Goal: Task Accomplishment & Management: Use online tool/utility

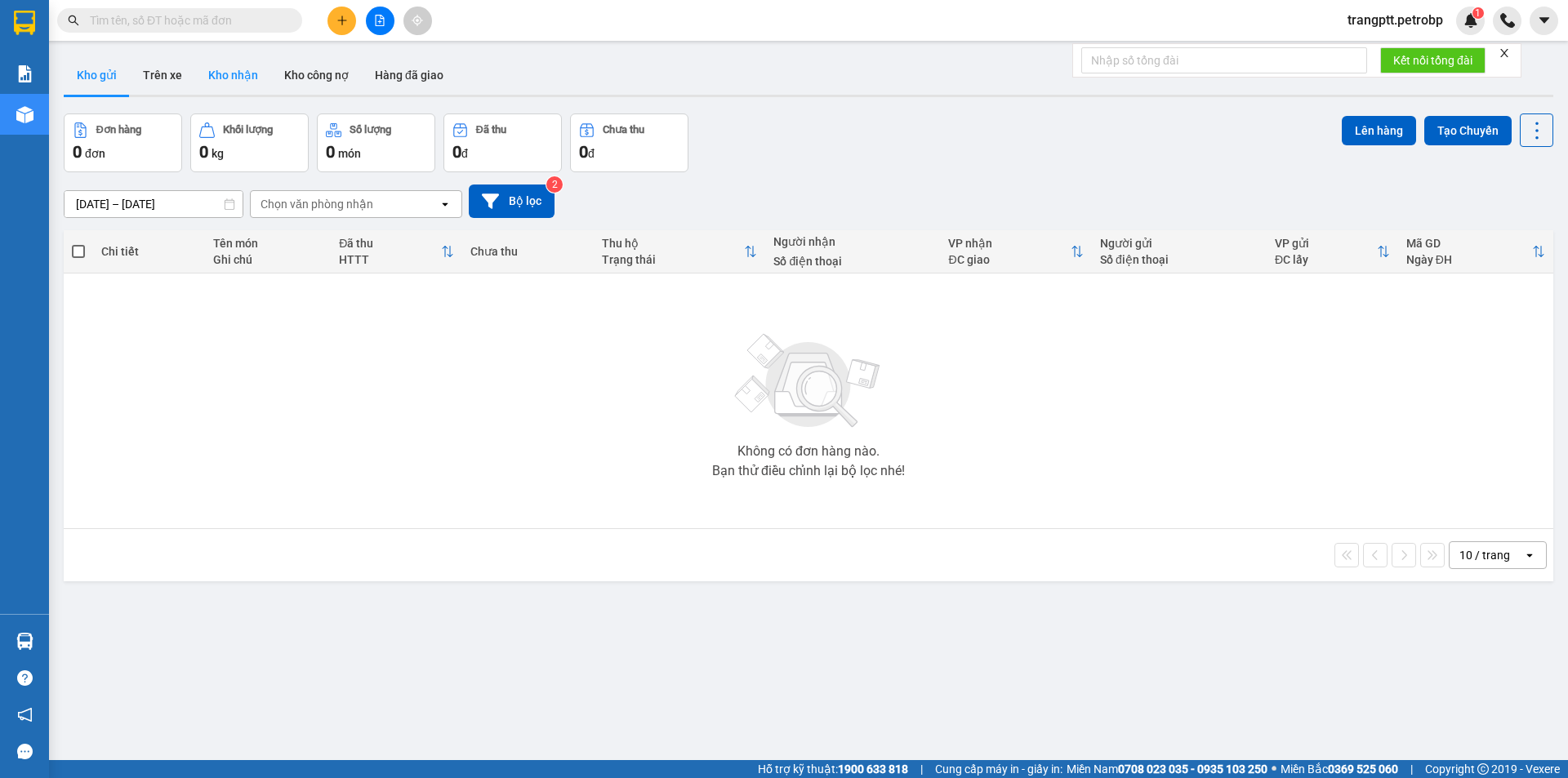
click at [234, 68] on button "Kho nhận" at bounding box center [233, 74] width 76 height 39
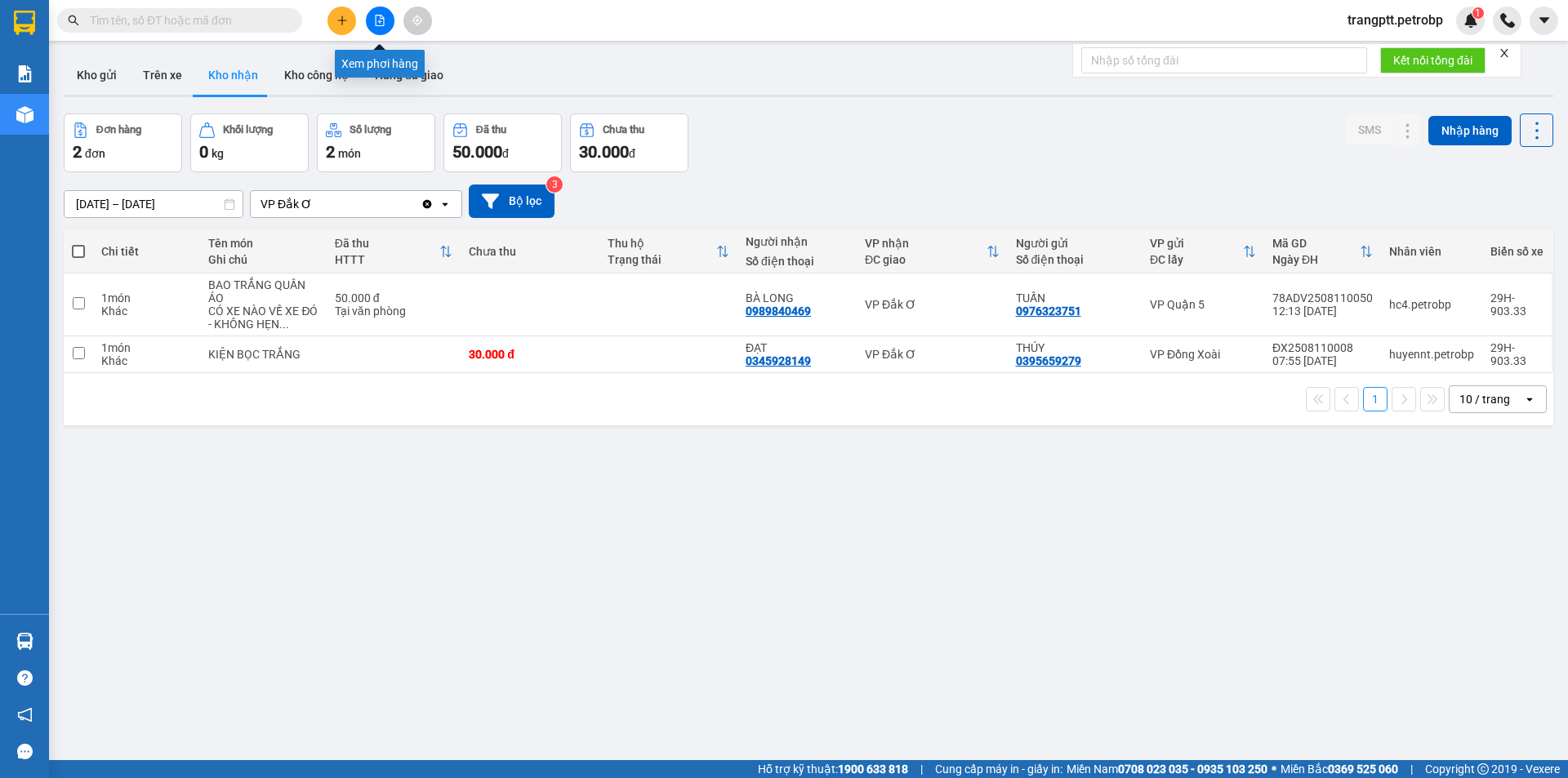
click at [376, 16] on icon "file-add" at bounding box center [380, 20] width 9 height 11
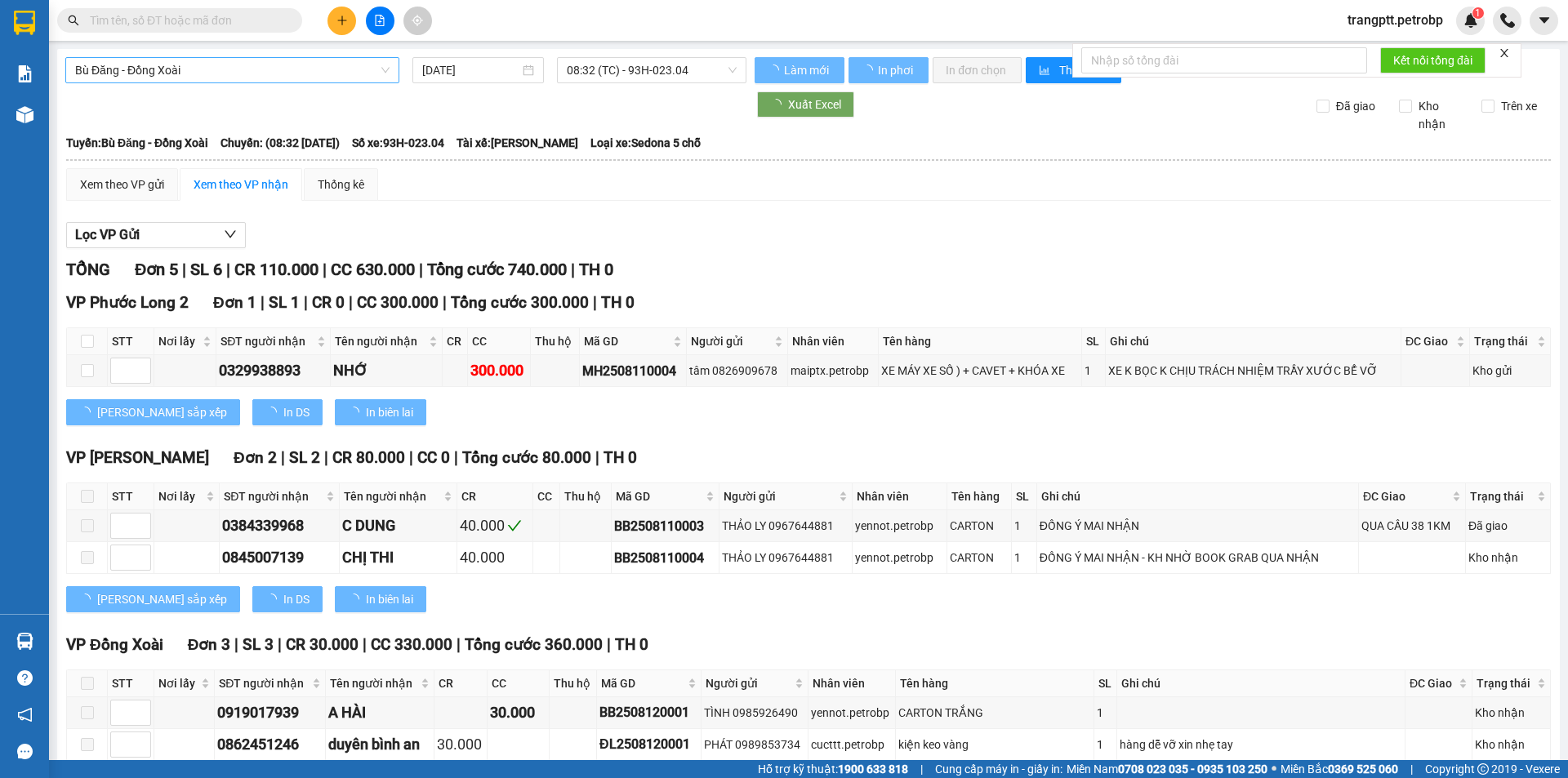
click at [245, 73] on span "Bù Đăng - Đồng Xoài" at bounding box center [232, 70] width 314 height 25
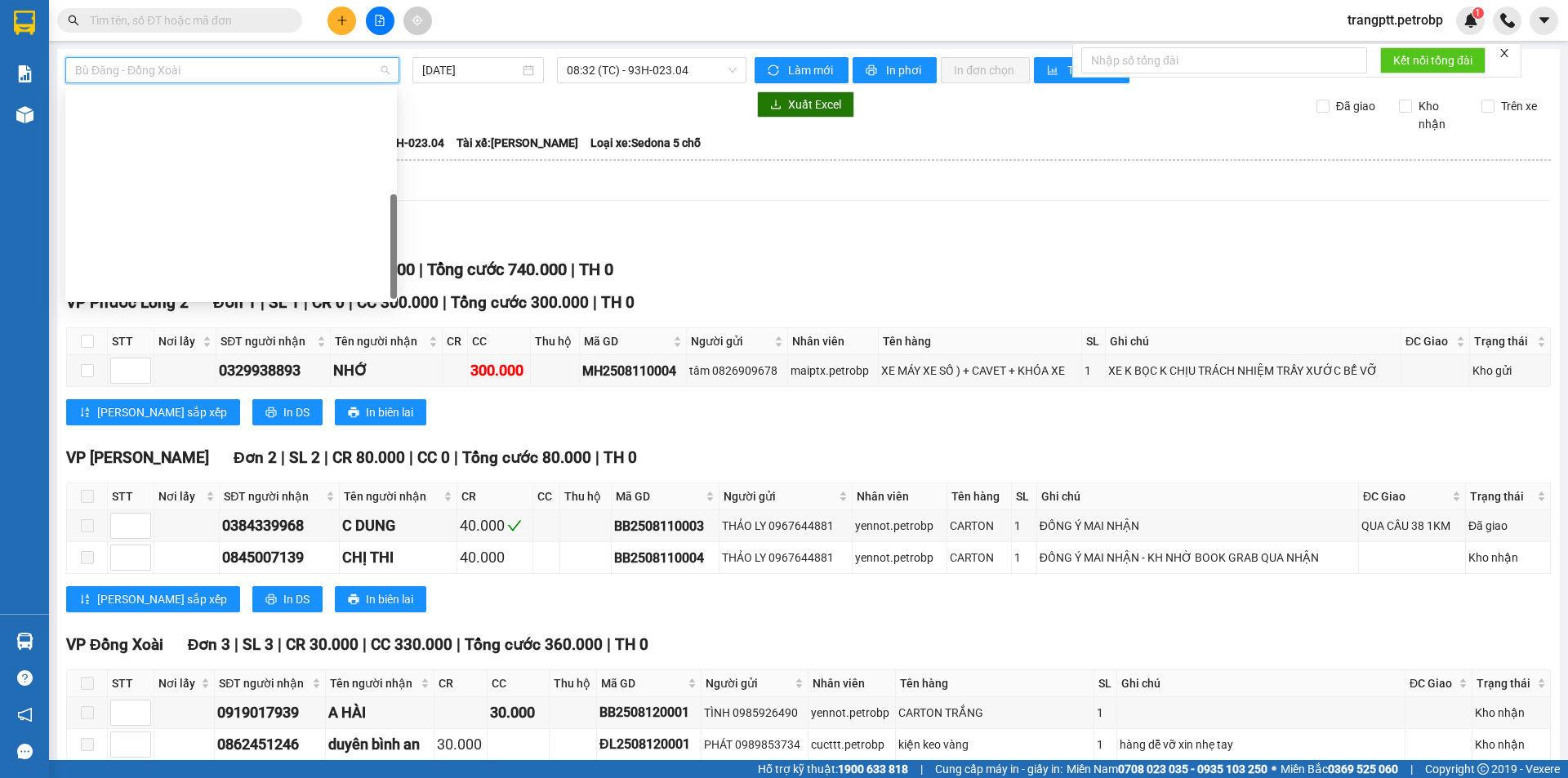
scroll to position [313, 0]
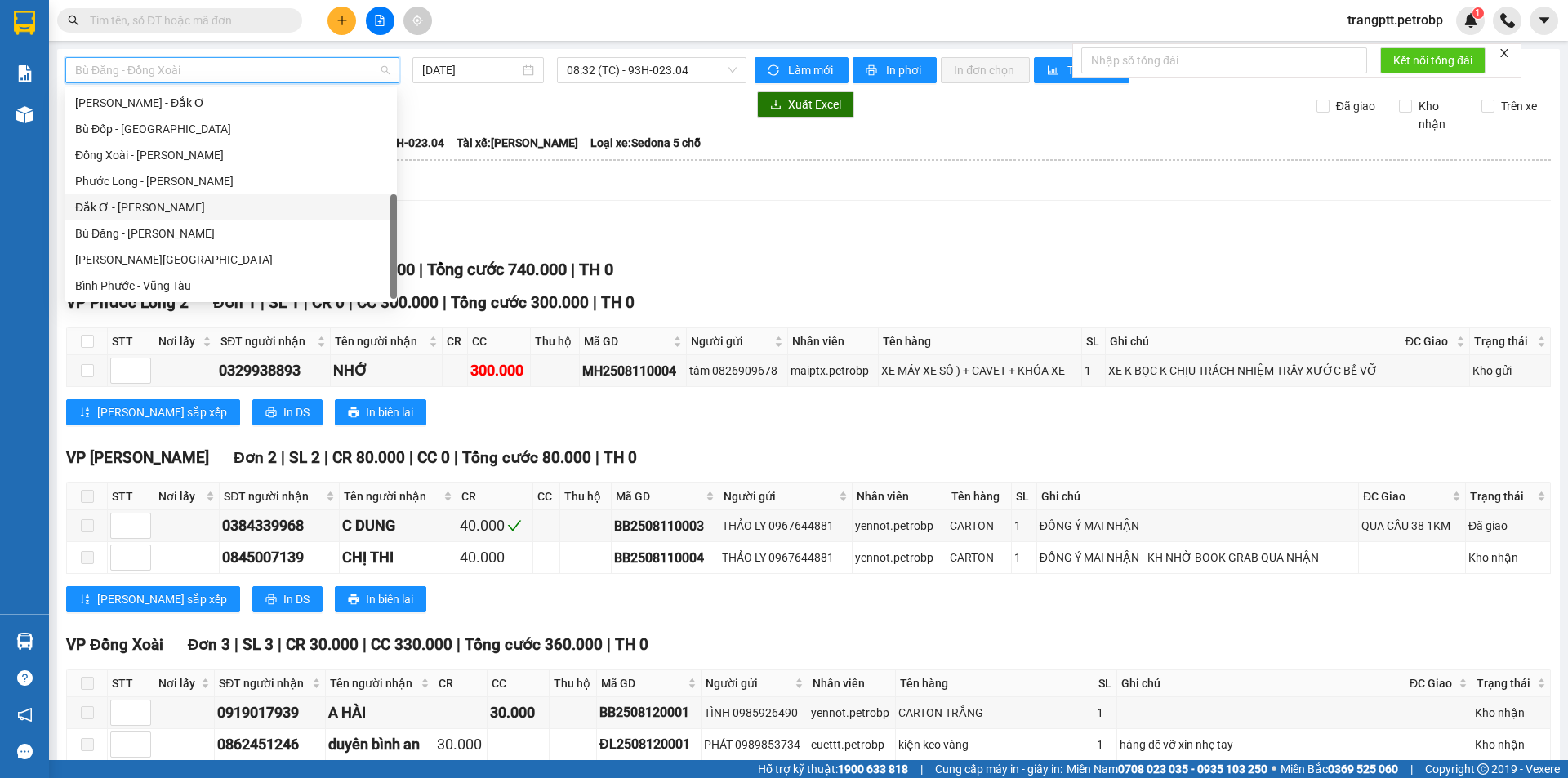
click at [122, 208] on div "Đắk Ơ - [PERSON_NAME]" at bounding box center [231, 207] width 312 height 18
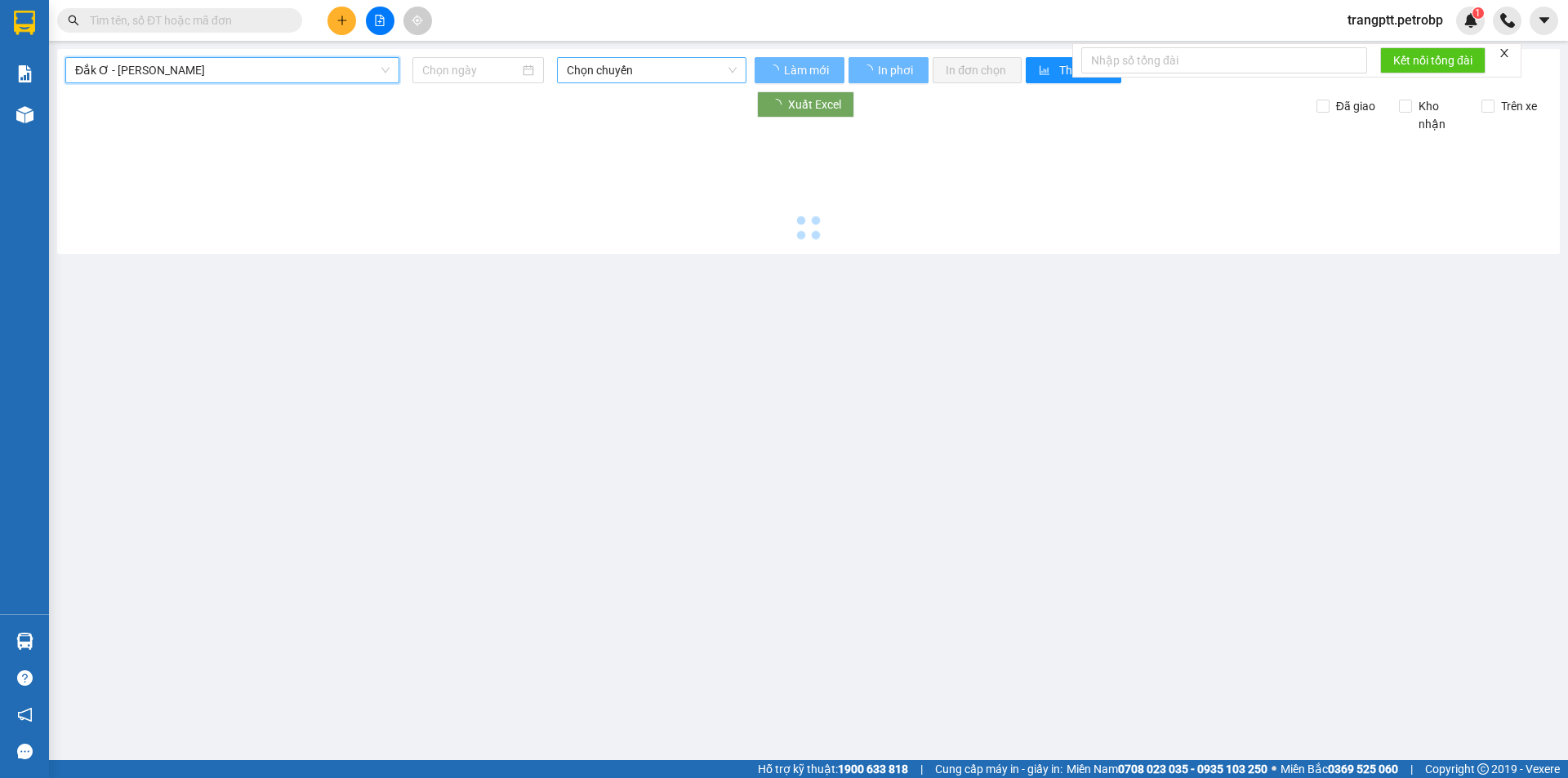
type input "[DATE]"
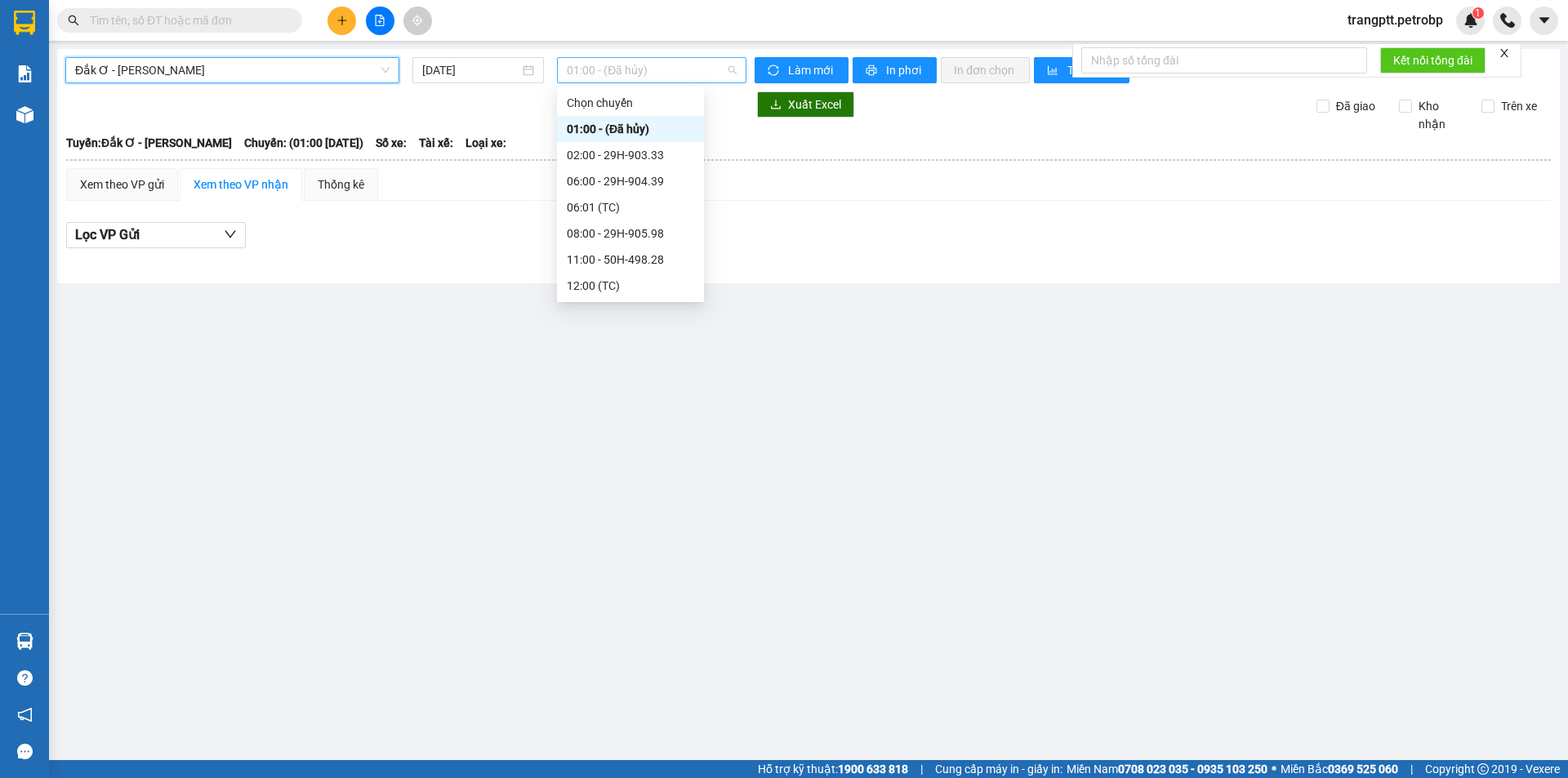
click at [648, 66] on span "01:00 - (Đã hủy)" at bounding box center [652, 70] width 170 height 25
click at [626, 228] on div "08:00 - 29H-905.98" at bounding box center [631, 234] width 128 height 18
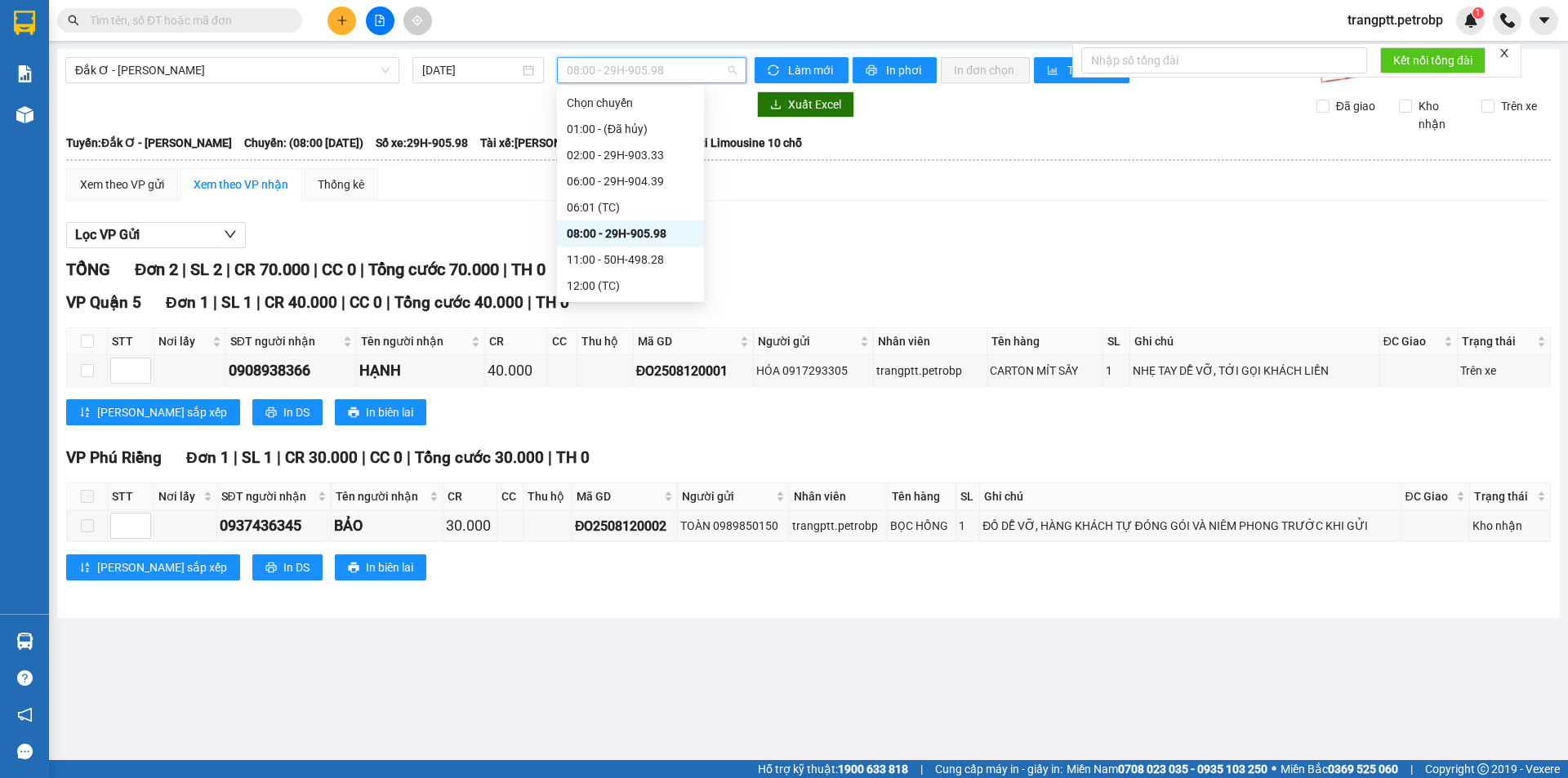
click at [641, 71] on span "08:00 - 29H-905.98" at bounding box center [652, 70] width 170 height 25
click at [632, 261] on div "11:00 - 50H-498.28" at bounding box center [631, 259] width 128 height 18
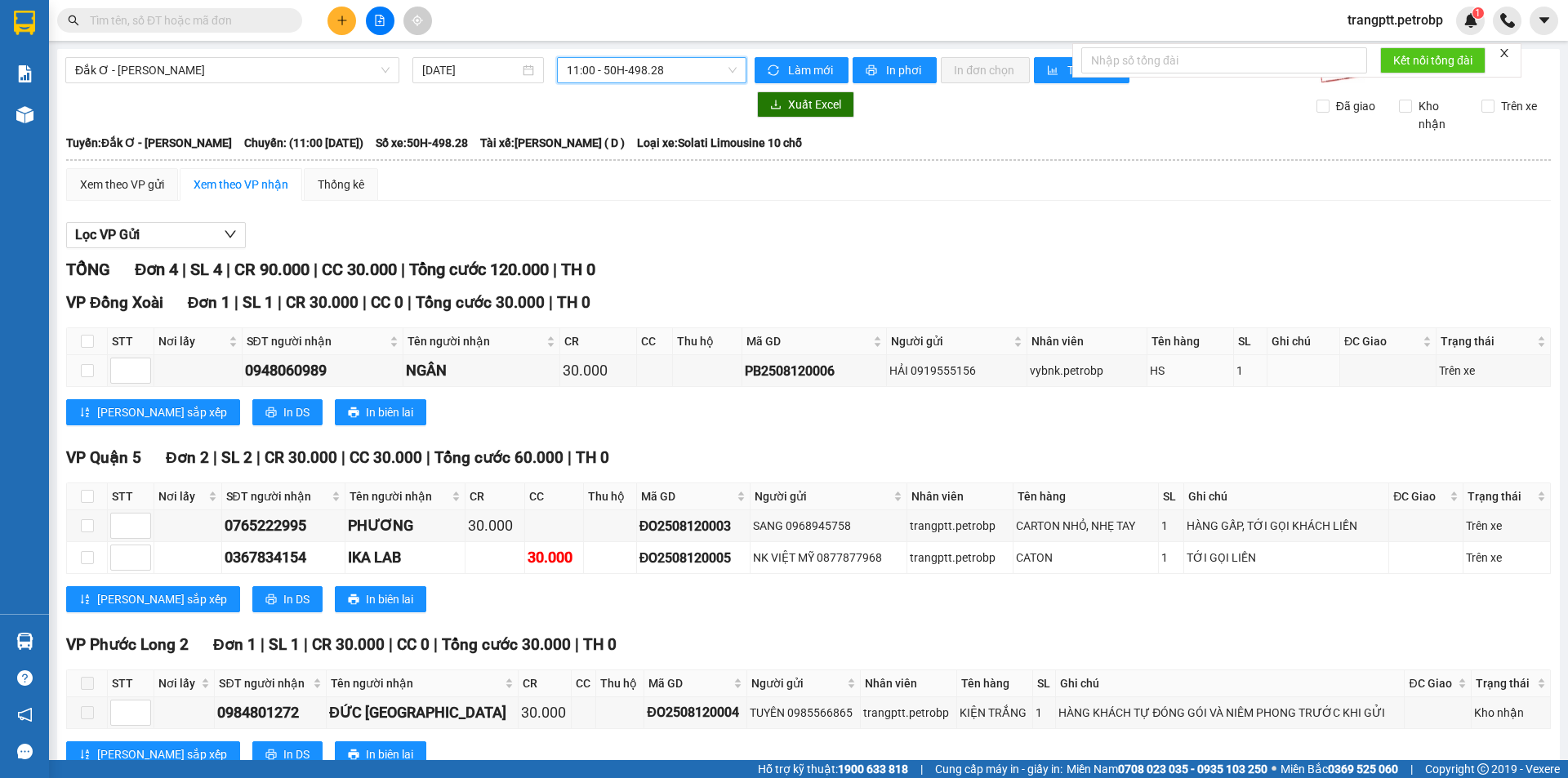
scroll to position [53, 0]
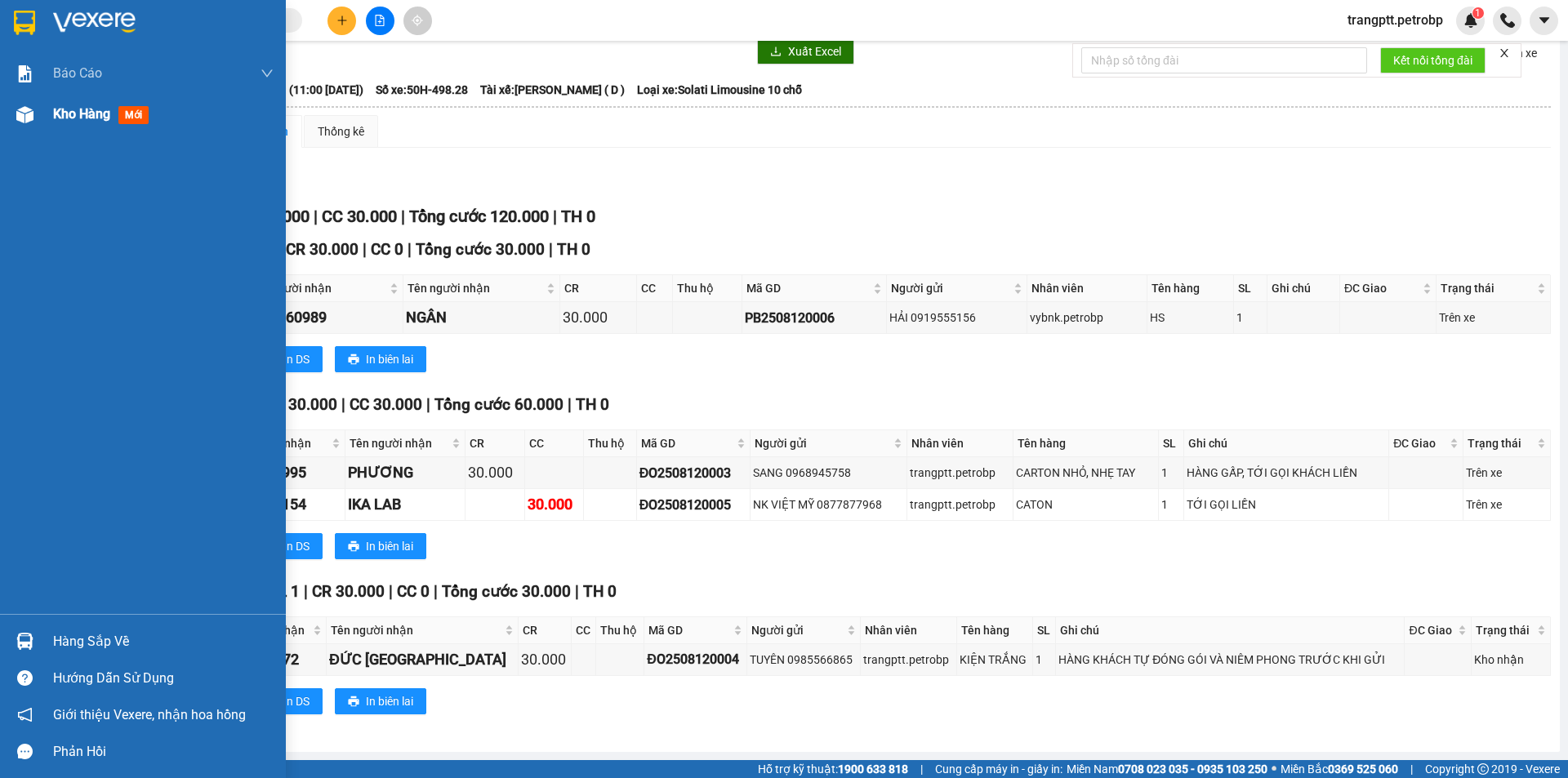
click at [66, 117] on span "Kho hàng" at bounding box center [81, 114] width 57 height 16
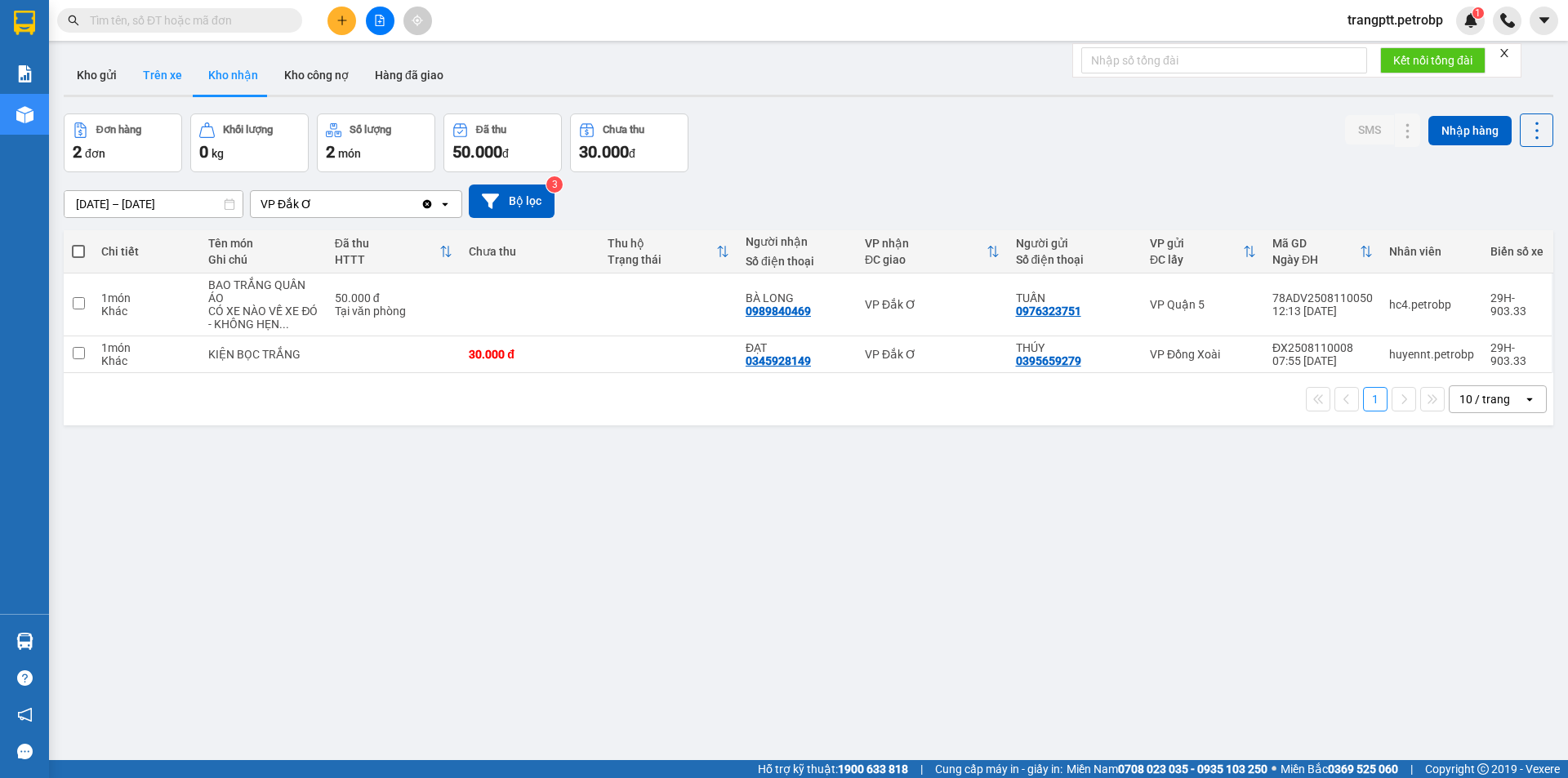
click at [150, 67] on button "Trên xe" at bounding box center [162, 74] width 66 height 39
type input "[DATE] – [DATE]"
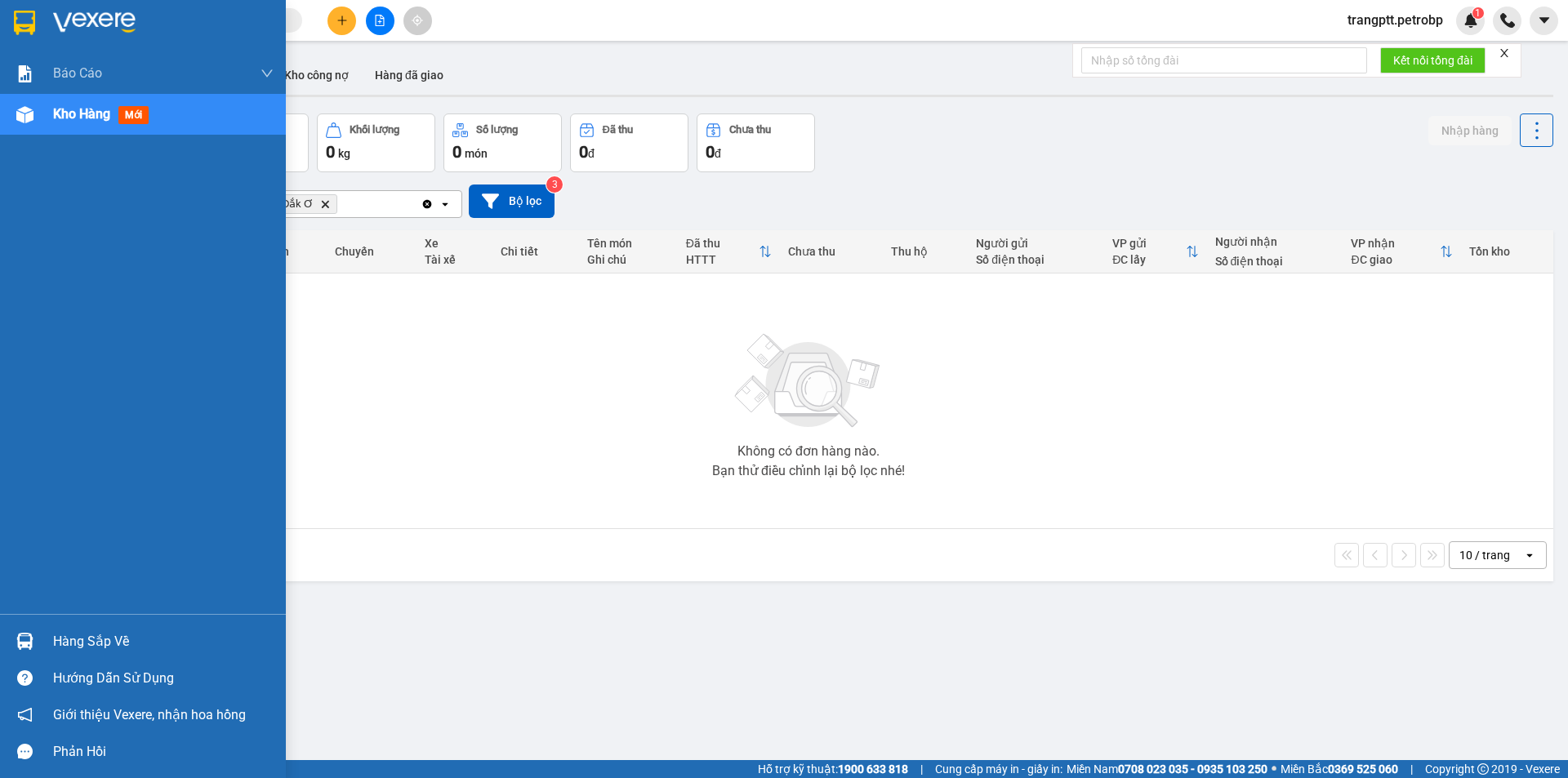
click at [102, 634] on div "Hàng sắp về" at bounding box center [164, 641] width 220 height 25
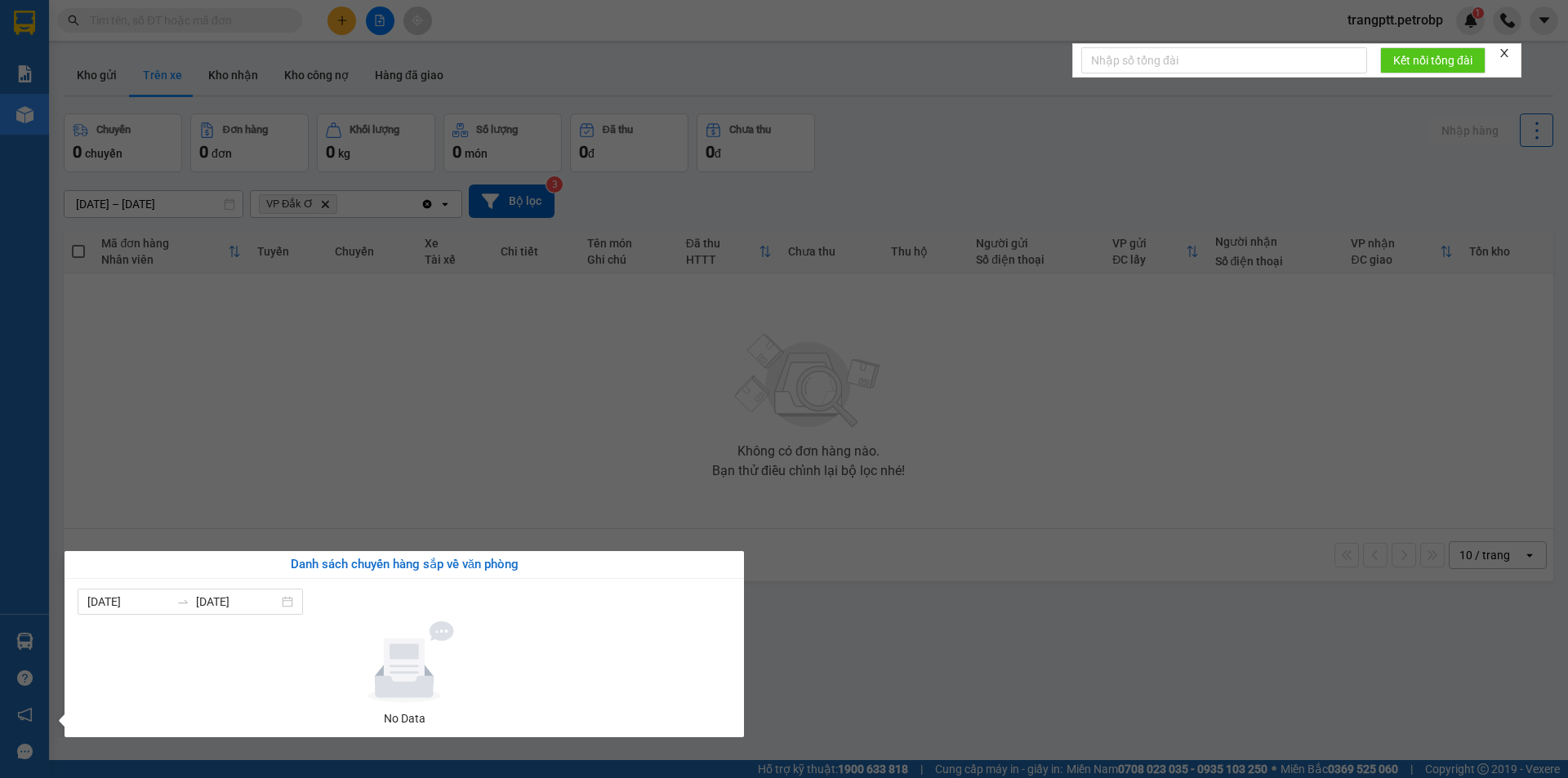
click at [951, 690] on section "Kết quả tìm kiếm ( 0 ) Bộ lọc No Data trangptt.petrobp 1 Báo cáo BC tiền tận nơ…" at bounding box center [784, 389] width 1568 height 778
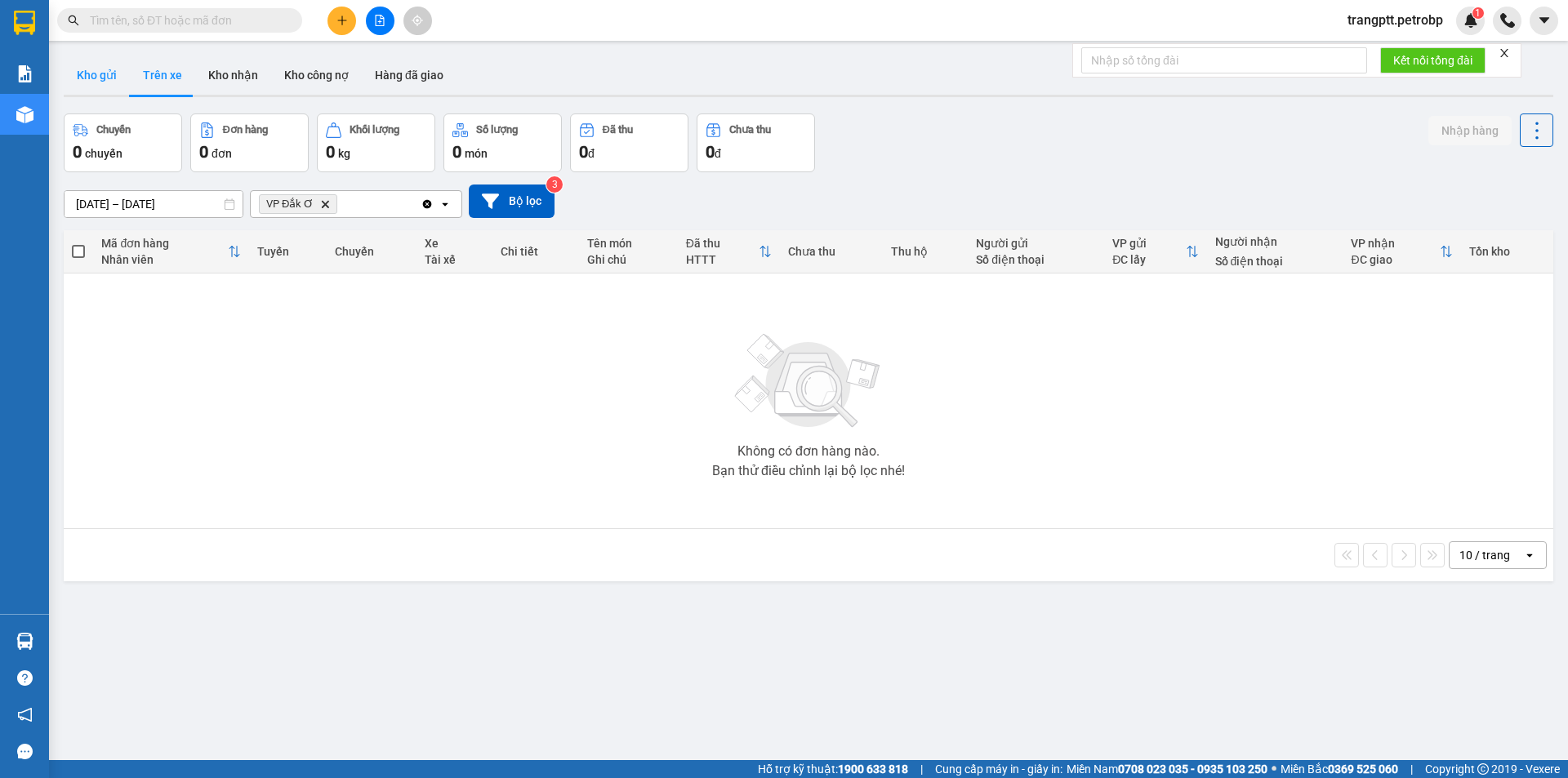
click at [92, 73] on button "Kho gửi" at bounding box center [97, 74] width 66 height 39
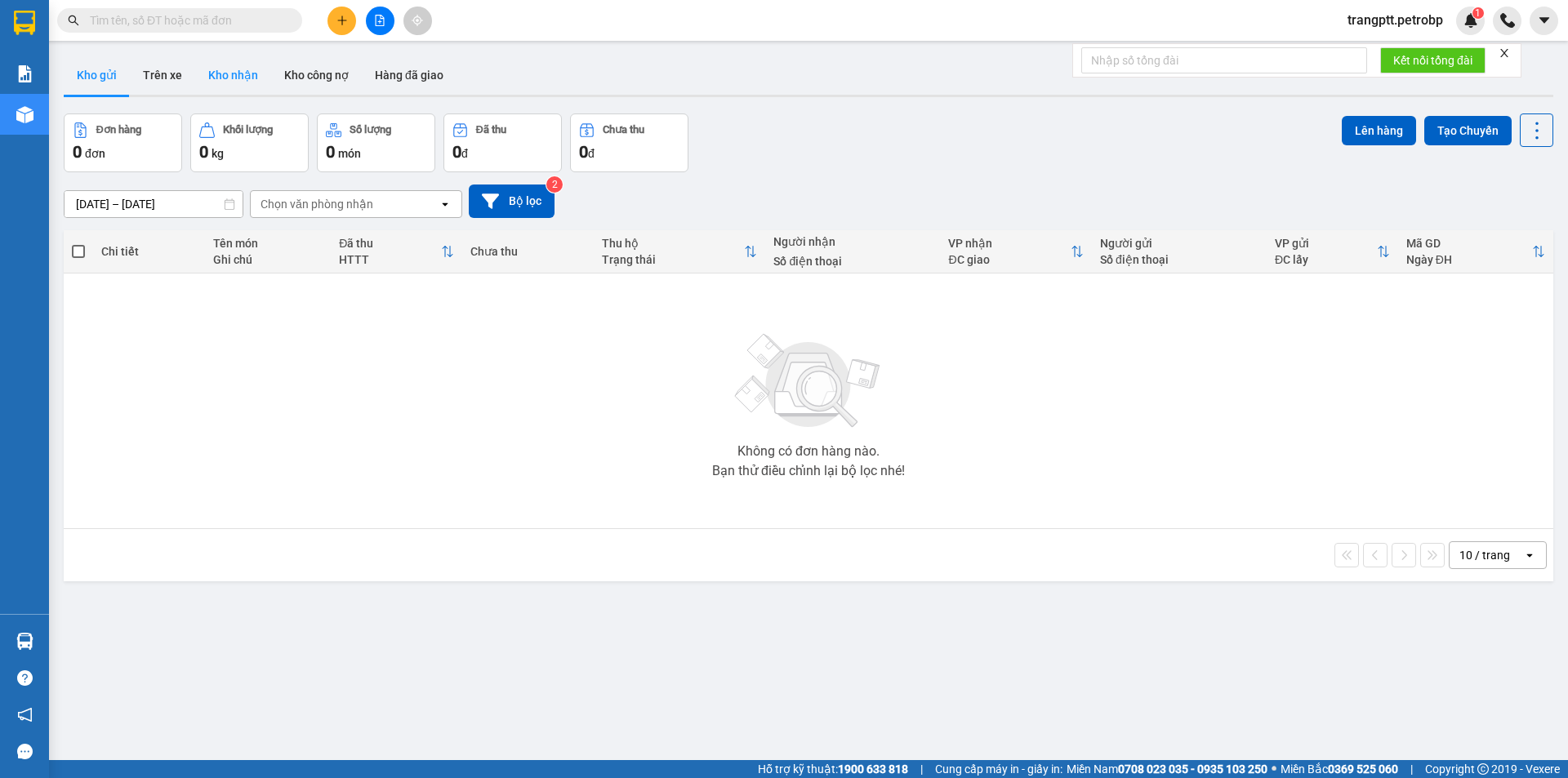
click at [228, 69] on button "Kho nhận" at bounding box center [233, 74] width 76 height 39
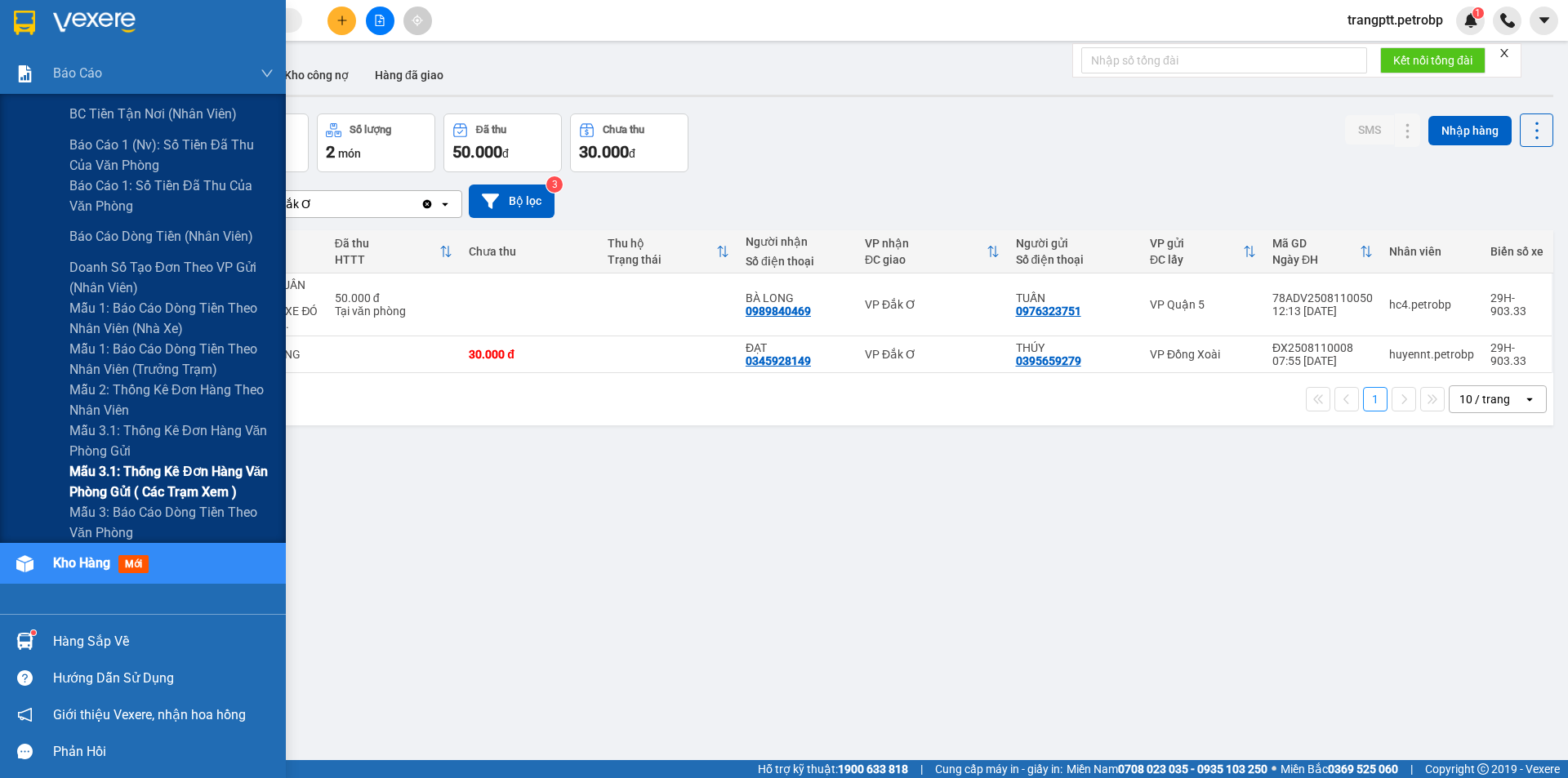
click at [144, 469] on span "Mẫu 3.1: Thống kê đơn hàng văn phòng gửi ( các trạm xem )" at bounding box center [171, 481] width 204 height 41
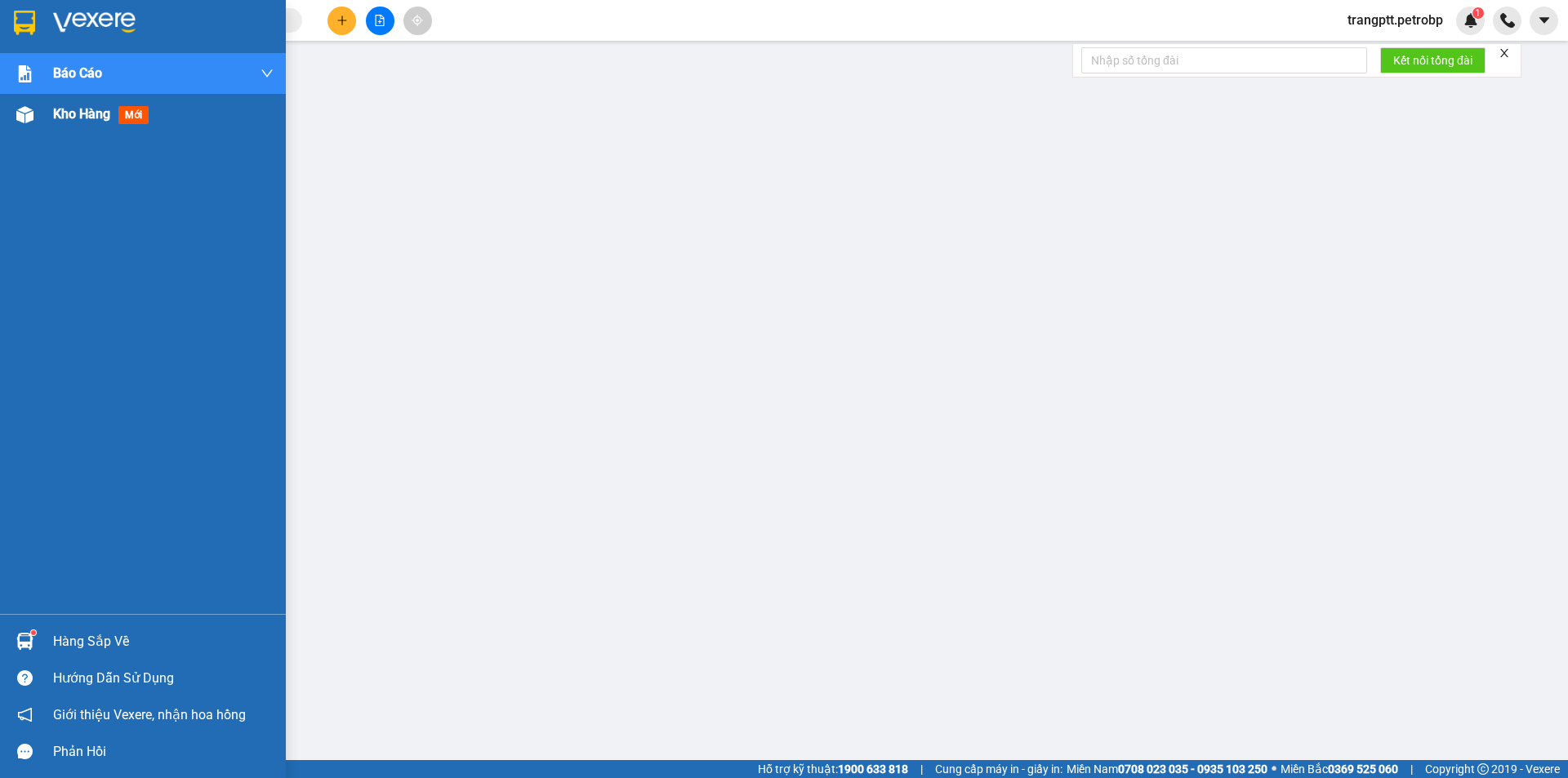
click at [59, 114] on span "Kho hàng" at bounding box center [81, 114] width 57 height 16
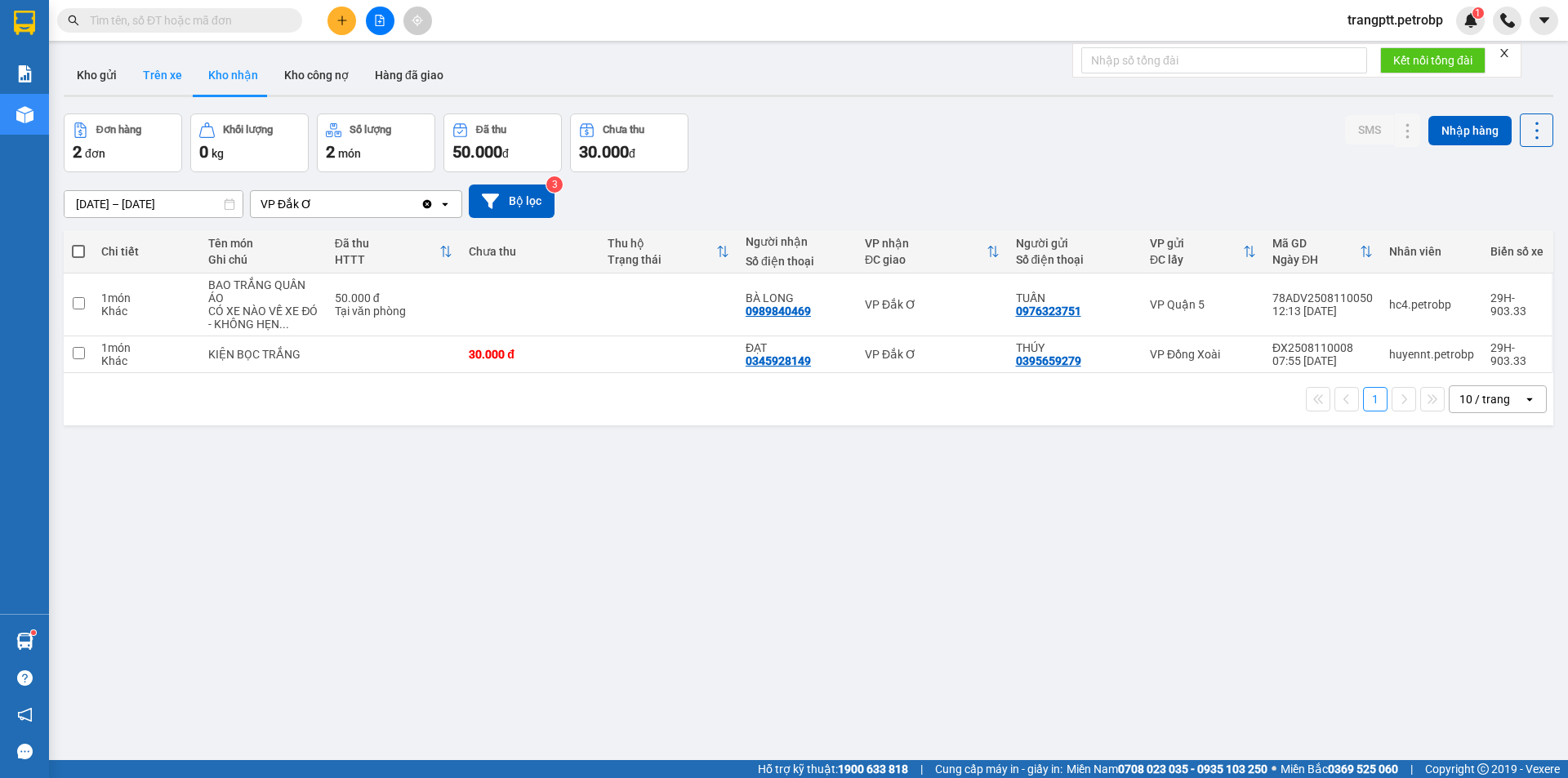
click at [156, 77] on button "Trên xe" at bounding box center [162, 74] width 66 height 39
type input "[DATE] – [DATE]"
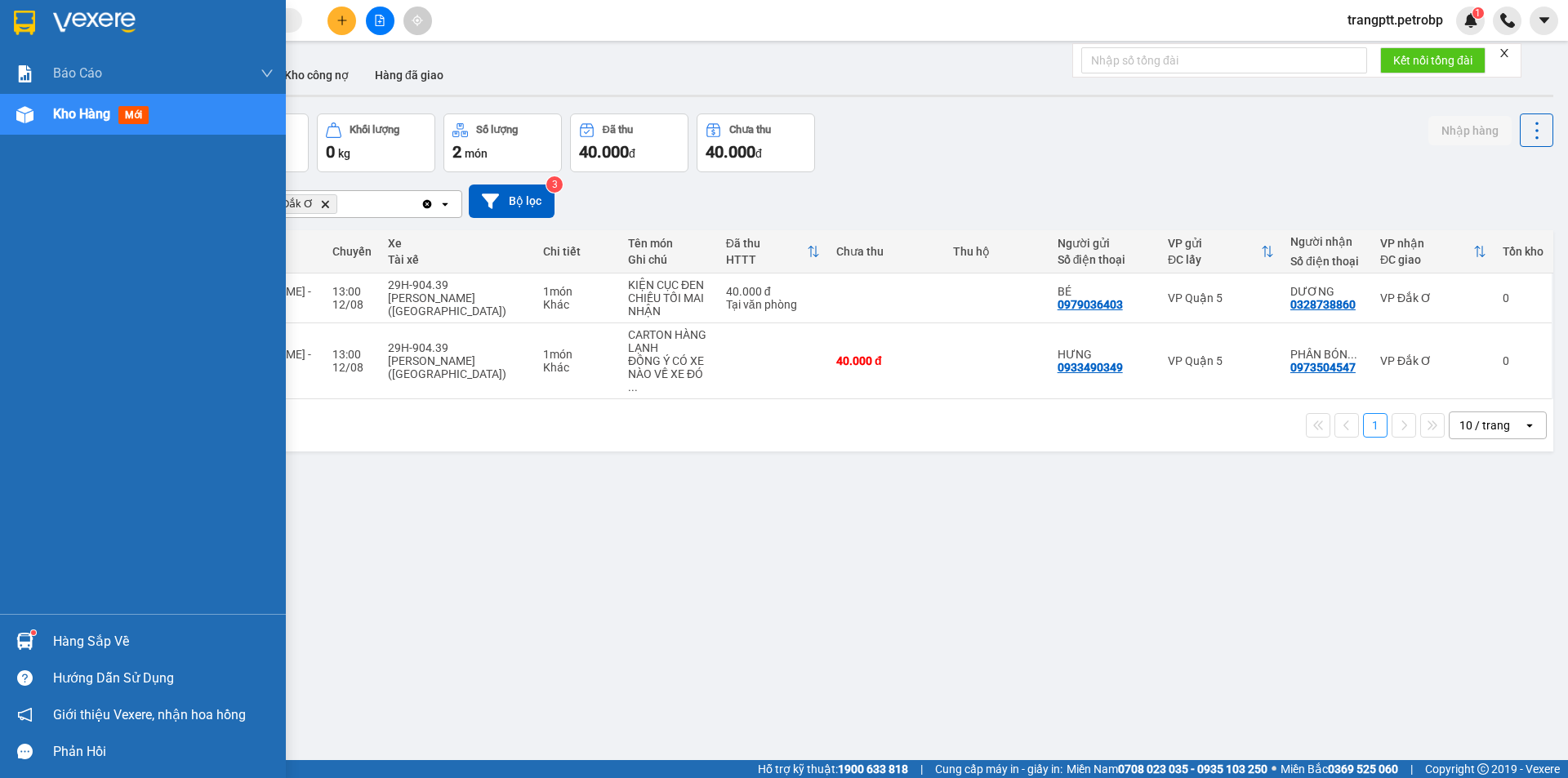
drag, startPoint x: 80, startPoint y: 638, endPoint x: 110, endPoint y: 638, distance: 30.0
click at [82, 637] on div "Hàng sắp về" at bounding box center [164, 641] width 220 height 25
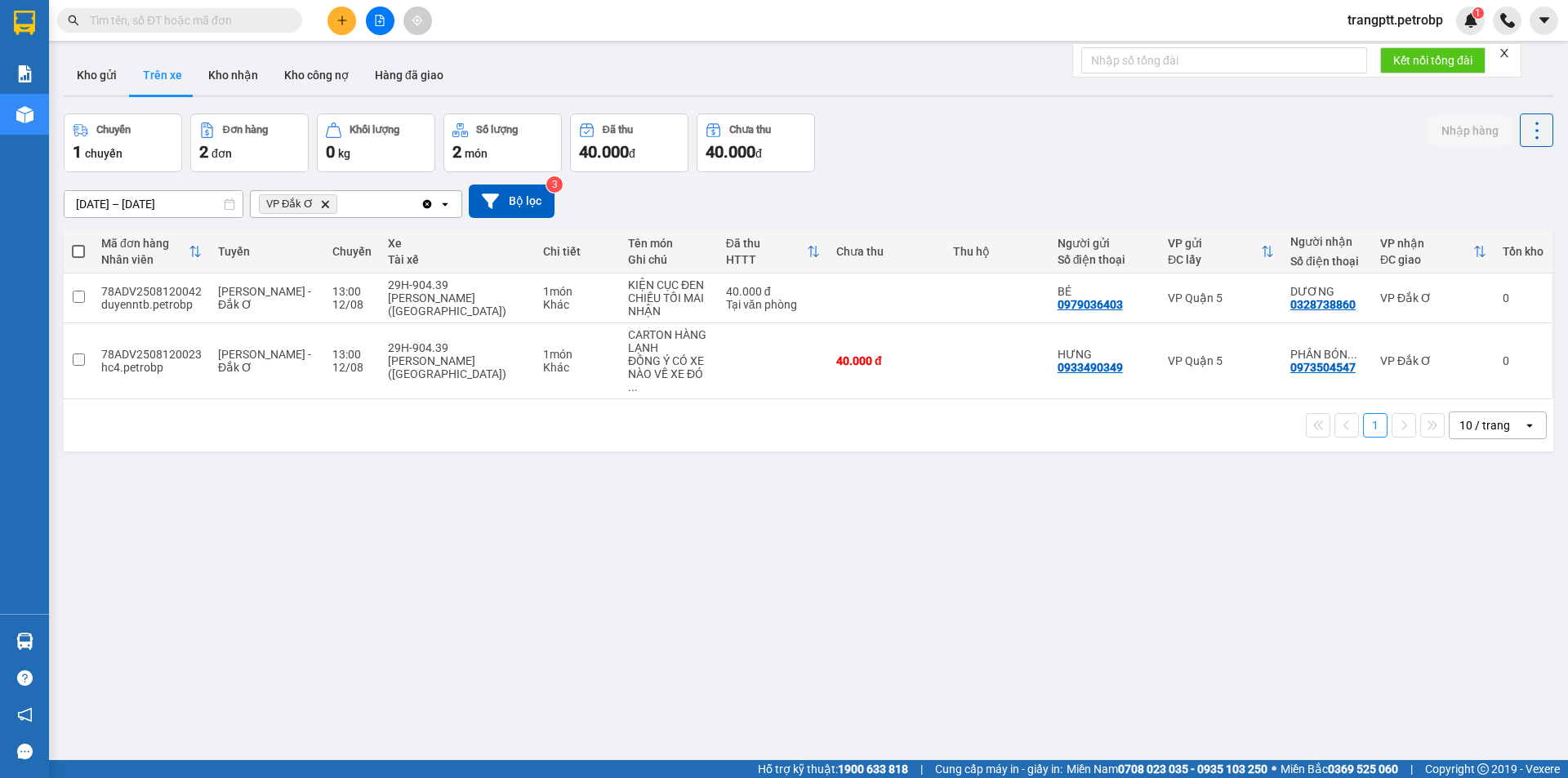
click at [898, 608] on section "Kết quả tìm kiếm ( 0 ) Bộ lọc No Data trangptt.petrobp 1 Báo cáo BC tiền tận nơ…" at bounding box center [784, 389] width 1568 height 778
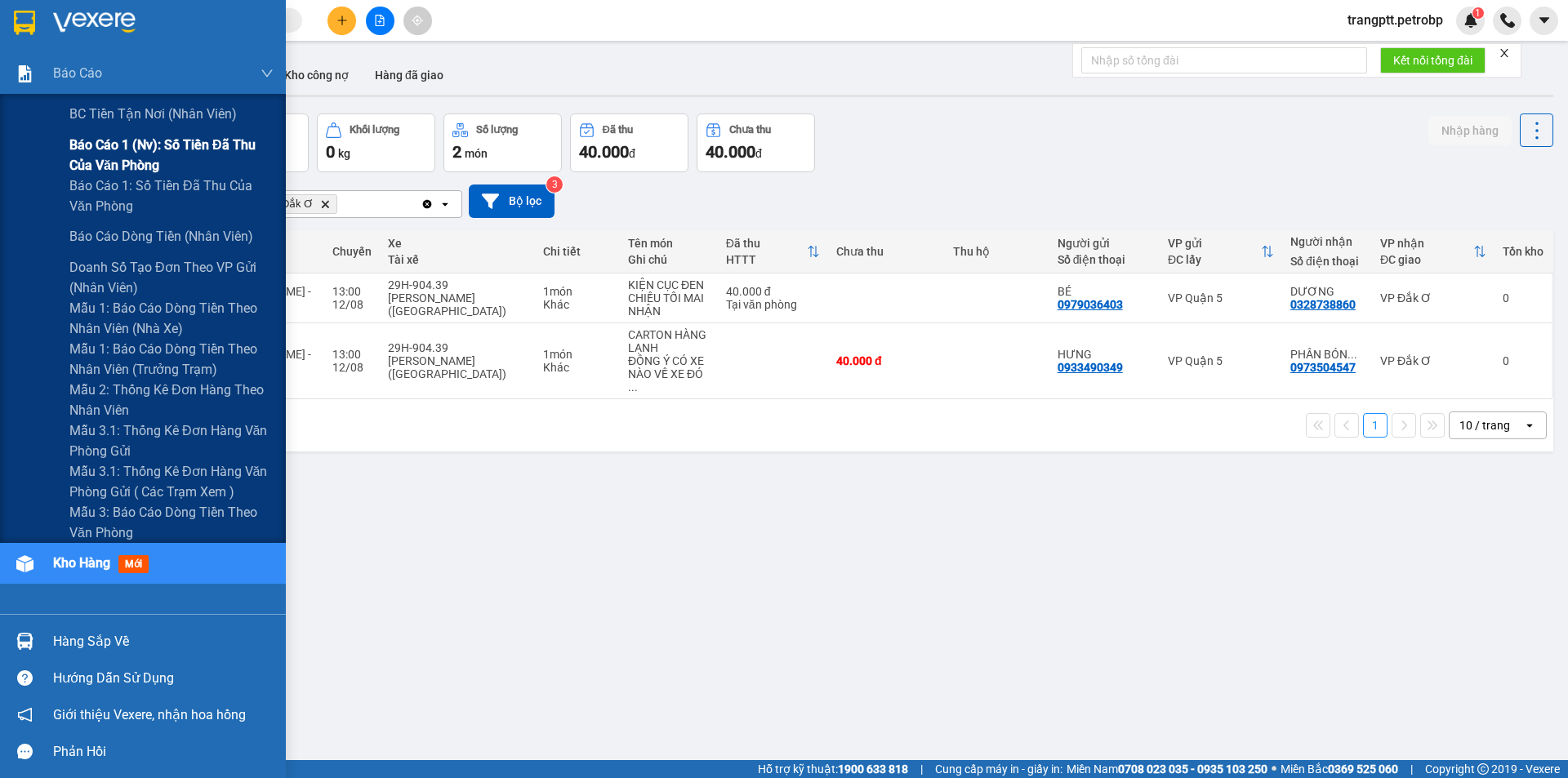
click at [123, 144] on span "Báo cáo 1 (nv): Số tiền đã thu của văn phòng" at bounding box center [171, 155] width 204 height 41
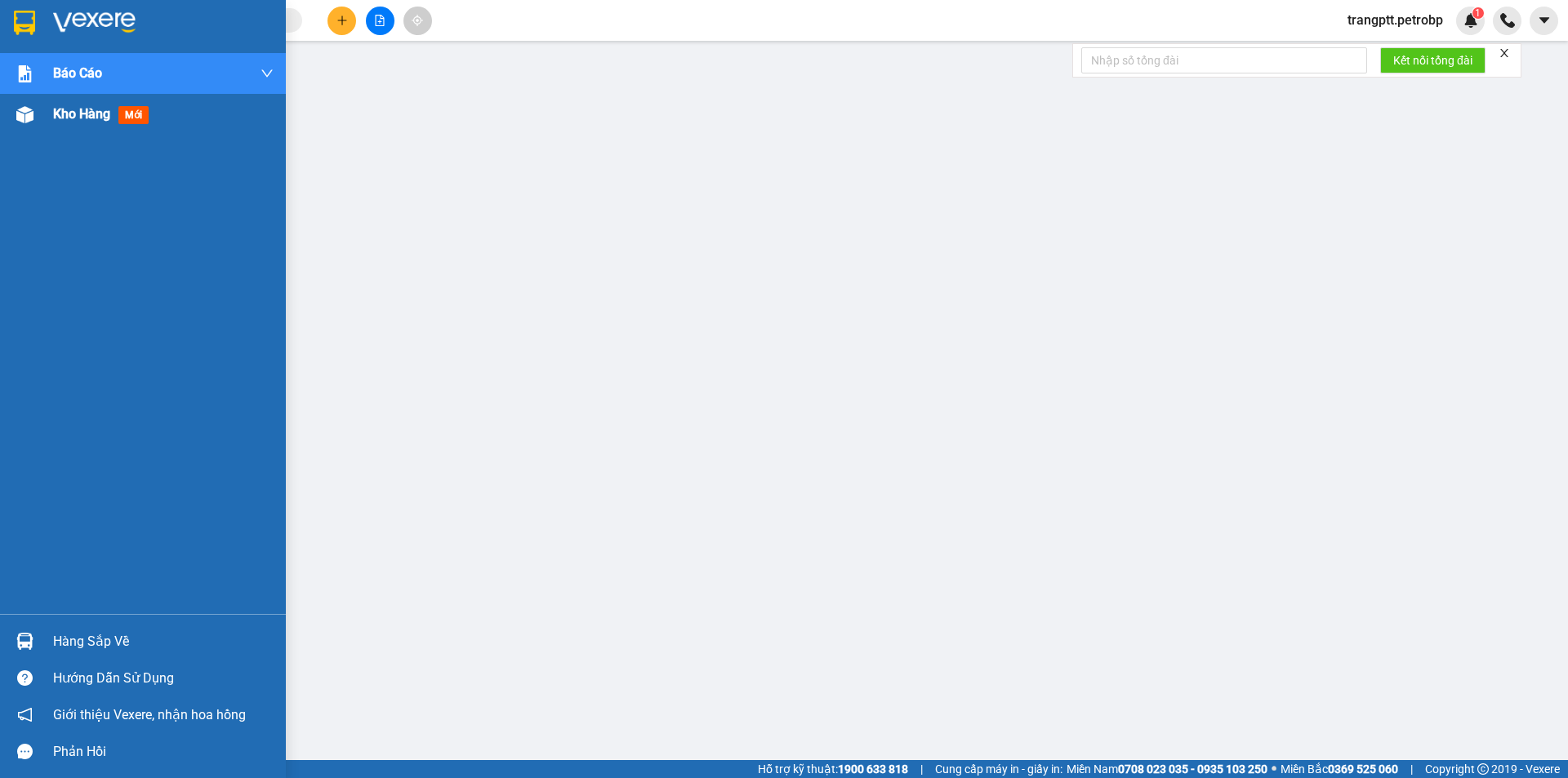
click at [60, 116] on span "Kho hàng" at bounding box center [81, 114] width 57 height 16
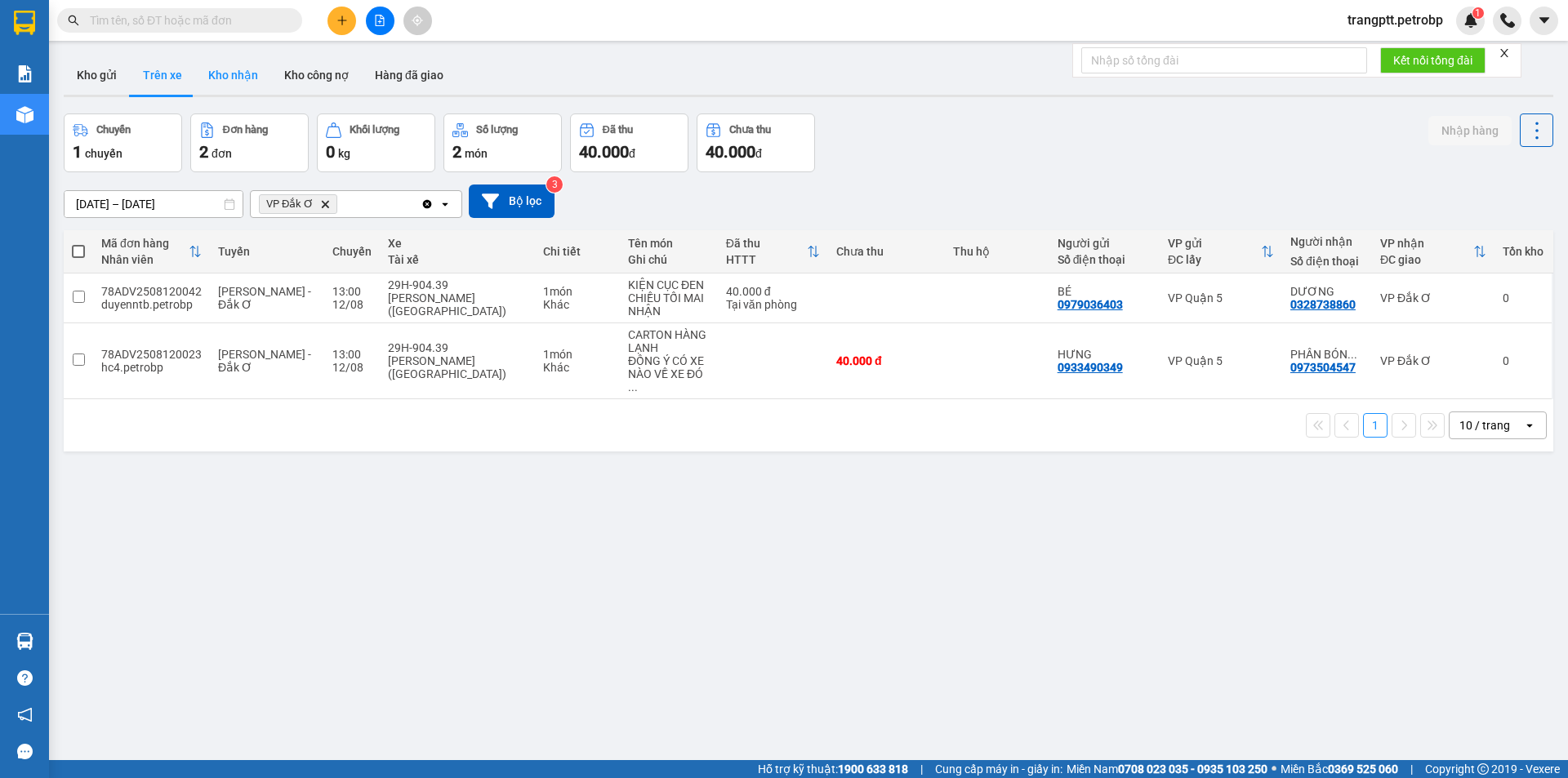
click at [243, 71] on button "Kho nhận" at bounding box center [233, 74] width 76 height 39
type input "[DATE] – [DATE]"
